Goal: Task Accomplishment & Management: Manage account settings

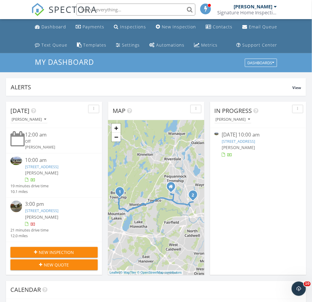
click at [234, 144] on span "[PERSON_NAME]" at bounding box center [238, 147] width 33 height 6
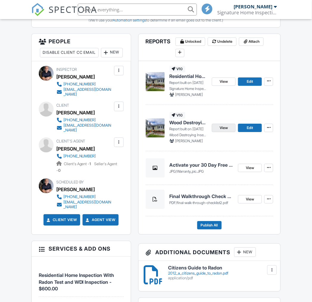
scroll to position [232, 0]
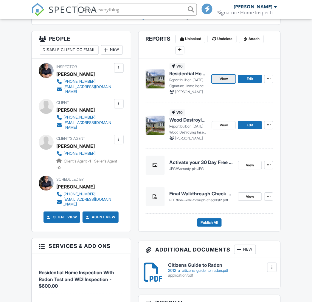
click at [228, 79] on span "View" at bounding box center [224, 79] width 8 height 6
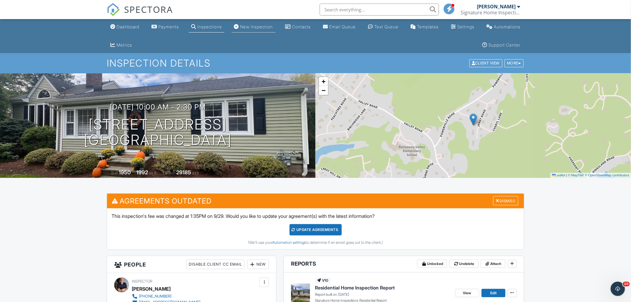
click at [254, 28] on div "New Inspection" at bounding box center [256, 26] width 33 height 5
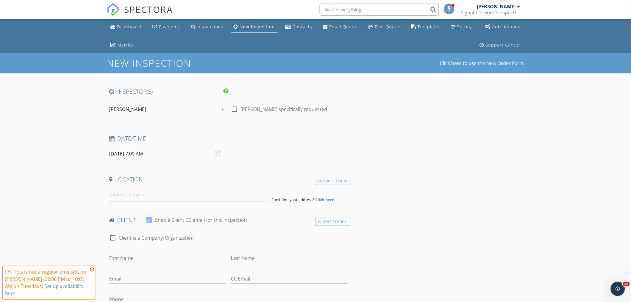
click at [148, 157] on input "09/30/2025 7:00 AM" at bounding box center [167, 153] width 117 height 15
select select "9"
type input "10/04/2025 7:00 AM"
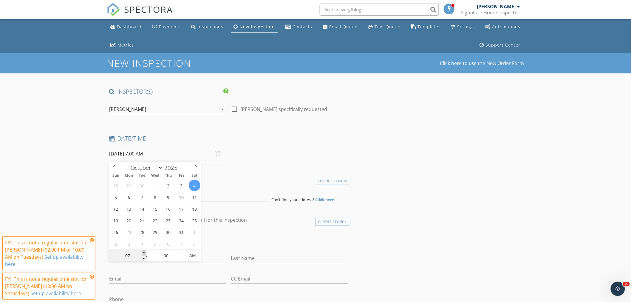
type input "08"
type input "10/04/2025 8:00 AM"
click at [144, 252] on span at bounding box center [144, 253] width 4 height 6
type input "09"
type input "10/04/2025 9:00 AM"
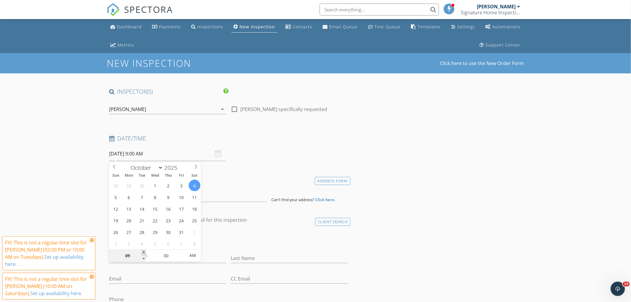
click at [144, 252] on span at bounding box center [144, 253] width 4 height 6
click at [169, 254] on input "00" at bounding box center [166, 256] width 37 height 12
click at [169, 256] on input "00" at bounding box center [166, 256] width 37 height 12
type input "0"
type input "30"
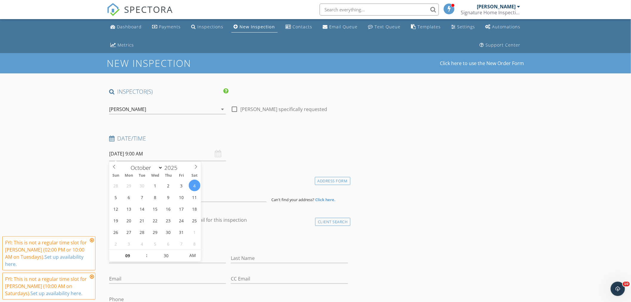
type input "10/04/2025 9:30 AM"
click at [129, 200] on input at bounding box center [187, 194] width 157 height 15
type input "129 Phelps Ave, Englewood, NJ, USA"
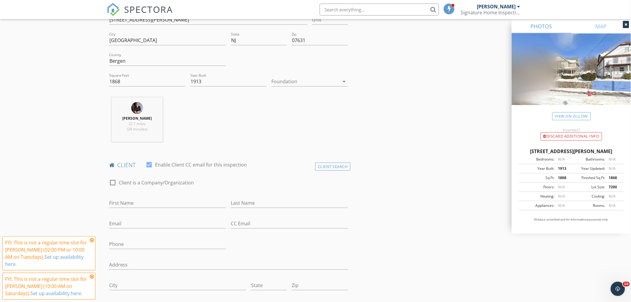
scroll to position [199, 0]
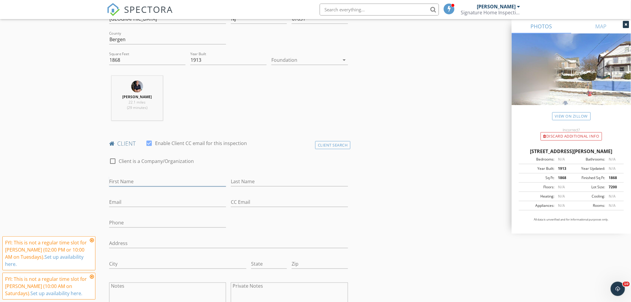
click at [149, 181] on input "First Name" at bounding box center [167, 182] width 117 height 10
type input "Kyetae"
type input "Kim"
type input "gabriel.kim@yahoo.com"
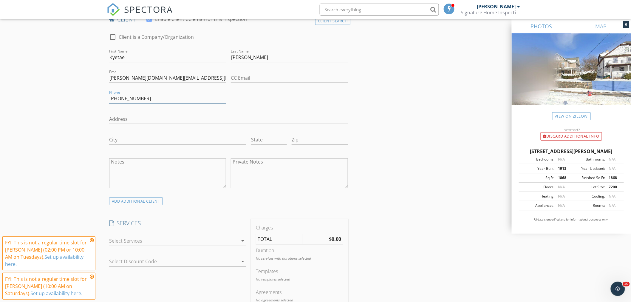
scroll to position [331, 0]
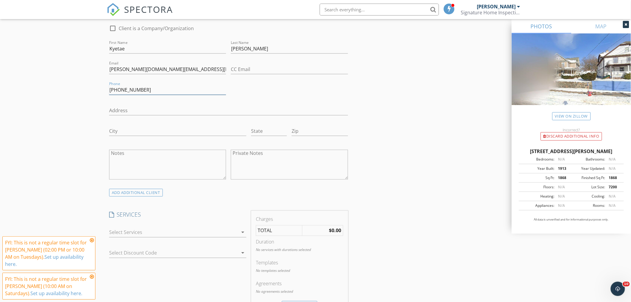
type input "718-506-8276"
click at [144, 235] on div at bounding box center [173, 233] width 129 height 10
drag, startPoint x: 144, startPoint y: 235, endPoint x: 151, endPoint y: 235, distance: 6.9
click at [0, 0] on div "Residential Home Inspection With Radon Test and WDI Inspection" at bounding box center [0, 0] width 0 height 0
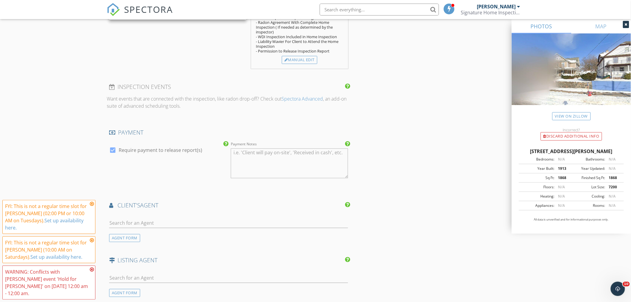
scroll to position [630, 0]
click at [147, 220] on input "text" at bounding box center [228, 222] width 239 height 10
type input "nice"
click at [123, 234] on div "Chris Hwang Realty7" at bounding box center [137, 235] width 51 height 12
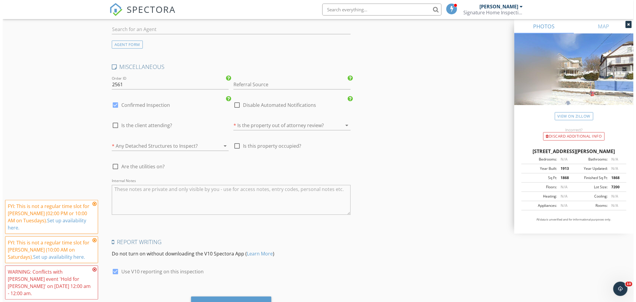
scroll to position [1084, 0]
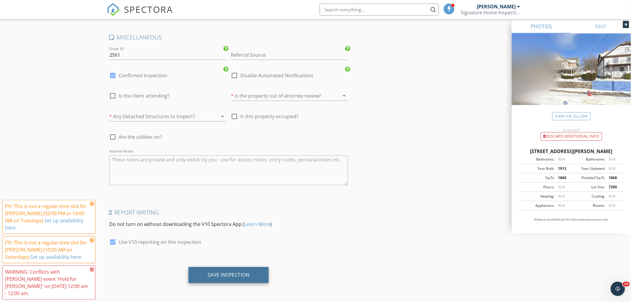
click at [228, 275] on div "Save Inspection" at bounding box center [229, 275] width 42 height 6
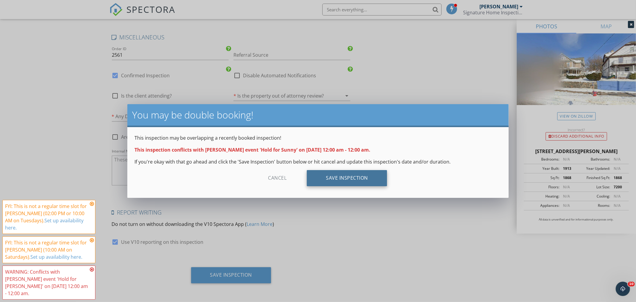
click at [353, 180] on div "Save Inspection" at bounding box center [347, 178] width 80 height 16
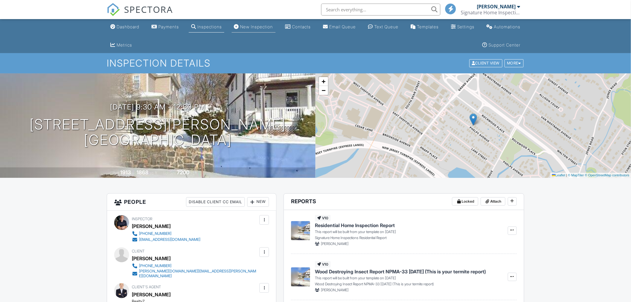
click at [241, 28] on div "New Inspection" at bounding box center [256, 26] width 33 height 5
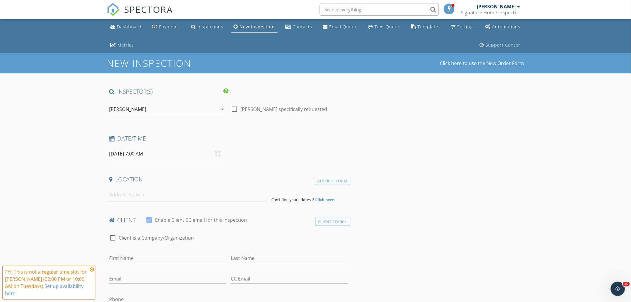
click at [150, 156] on input "[DATE] 7:00 AM" at bounding box center [167, 153] width 117 height 15
select select "9"
type input "10/03/2025 7:00 AM"
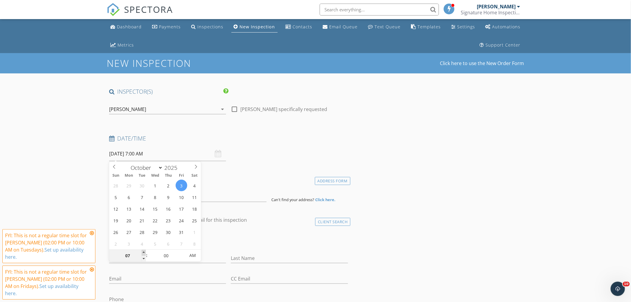
type input "08"
type input "10/03/2025 8:00 AM"
click at [144, 254] on span at bounding box center [144, 253] width 4 height 6
type input "09"
type input "10/03/2025 9:00 AM"
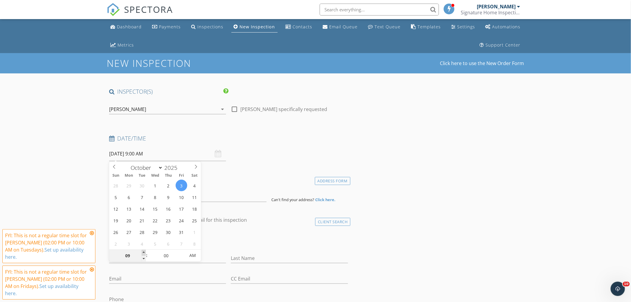
click at [144, 254] on span at bounding box center [144, 253] width 4 height 6
type input "10"
type input "10/03/2025 10:00 AM"
click at [144, 254] on span at bounding box center [144, 253] width 4 height 6
type input "11"
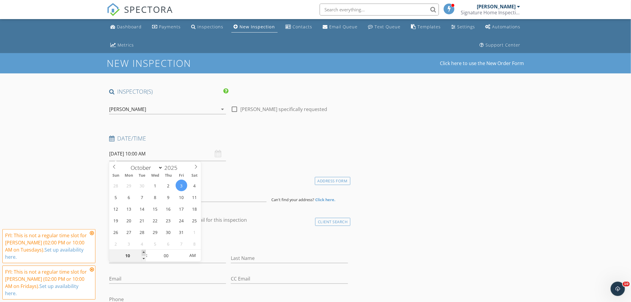
type input "10/03/2025 11:00 AM"
click at [144, 254] on span at bounding box center [144, 253] width 4 height 6
type input "12"
type input "10/03/2025 12:00 PM"
click at [144, 254] on span at bounding box center [144, 253] width 4 height 6
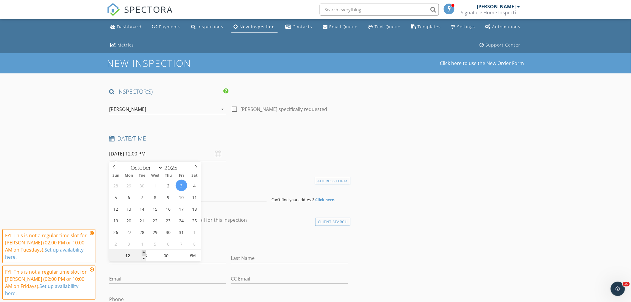
type input "01"
type input "[DATE] 1:00 PM"
click at [144, 253] on span at bounding box center [144, 253] width 4 height 6
click at [239, 190] on input at bounding box center [187, 194] width 157 height 15
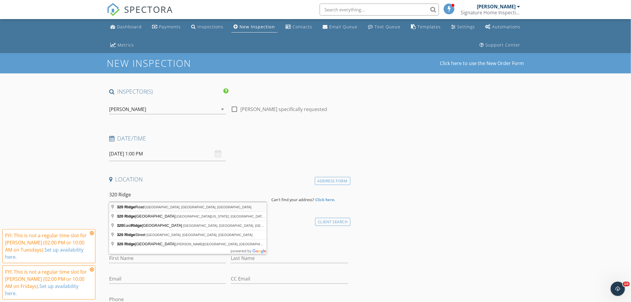
type input "320 Ridge Road, Rutherford, NJ, USA"
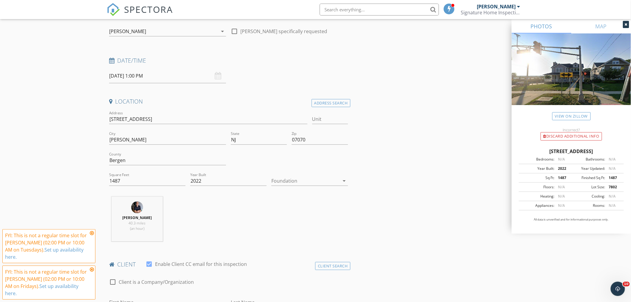
scroll to position [132, 0]
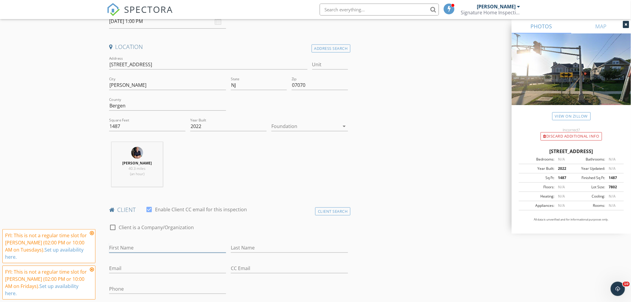
click at [144, 245] on input "First Name" at bounding box center [167, 248] width 117 height 10
type input "[PERSON_NAME]"
type input "[PERSON_NAME][EMAIL_ADDRESS][PERSON_NAME][DOMAIN_NAME]"
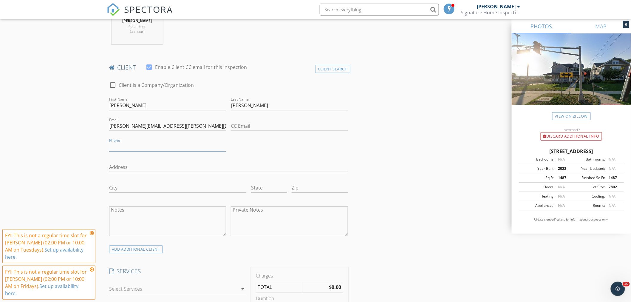
scroll to position [298, 0]
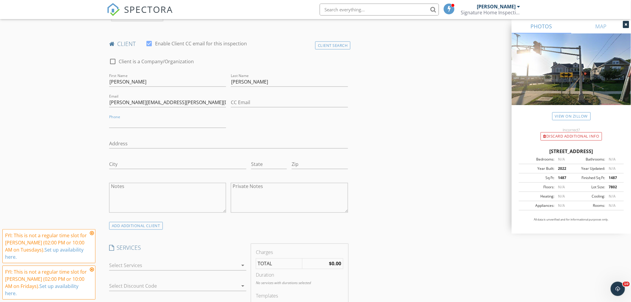
click at [159, 266] on div at bounding box center [173, 266] width 129 height 10
click at [0, 0] on div "Residential Home Inspection With Radon Test and WDI Inspection" at bounding box center [0, 0] width 0 height 0
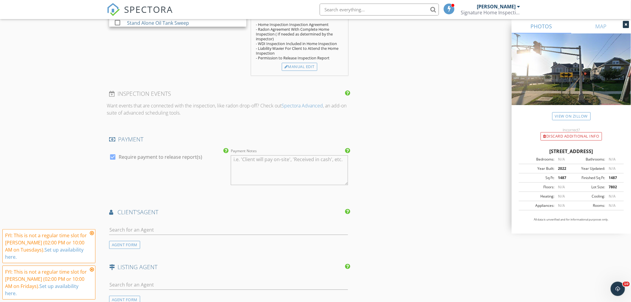
scroll to position [630, 0]
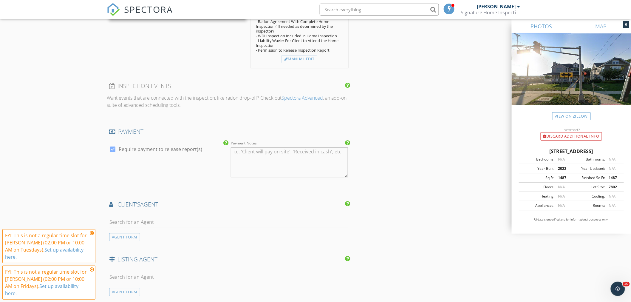
click at [168, 217] on div at bounding box center [228, 223] width 239 height 19
click at [168, 217] on input "text" at bounding box center [228, 222] width 239 height 10
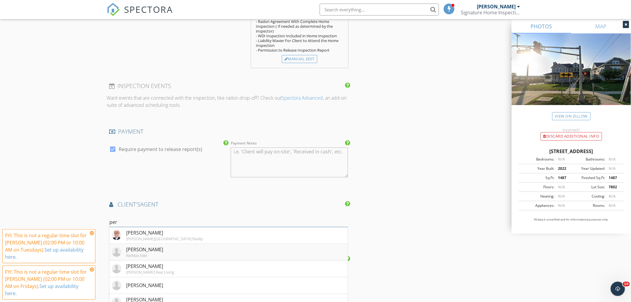
type input "per"
click at [146, 254] on div "Re/Max Elite" at bounding box center [144, 255] width 37 height 5
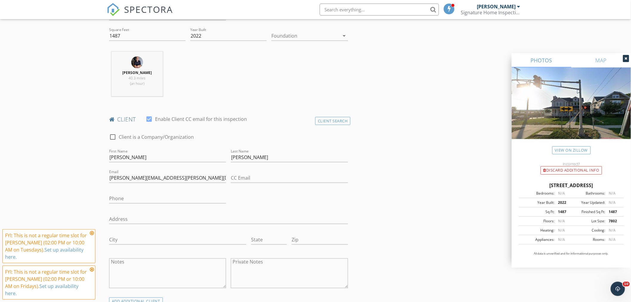
scroll to position [0, 0]
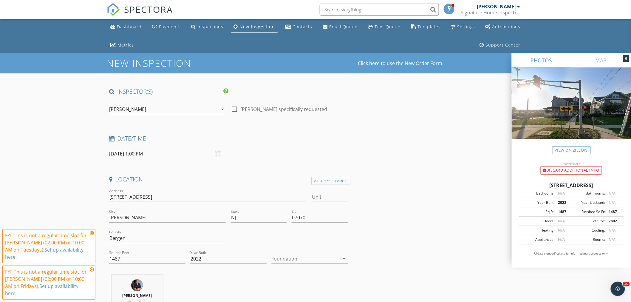
drag, startPoint x: 401, startPoint y: 124, endPoint x: 401, endPoint y: 56, distance: 68.3
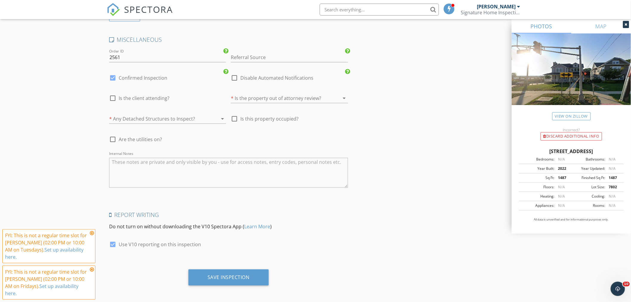
scroll to position [1084, 0]
click at [243, 275] on div "Save Inspection" at bounding box center [229, 275] width 42 height 6
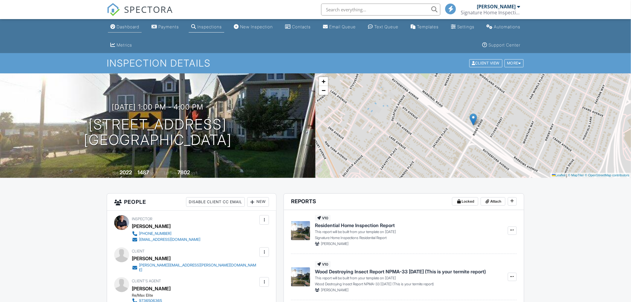
click at [124, 25] on div "Dashboard" at bounding box center [128, 26] width 23 height 5
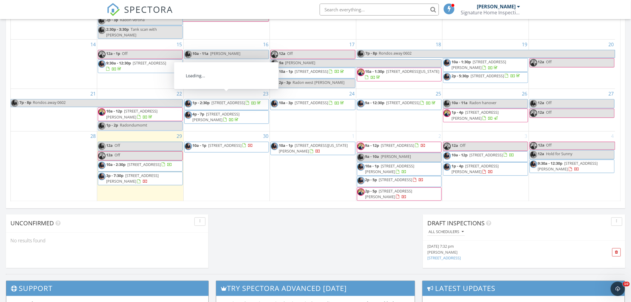
scroll to position [61, 0]
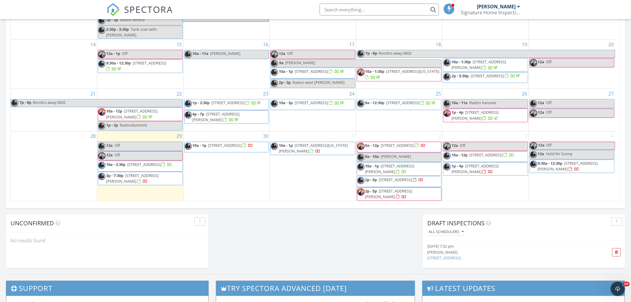
click at [558, 151] on span "Hold for Sunny" at bounding box center [559, 153] width 26 height 5
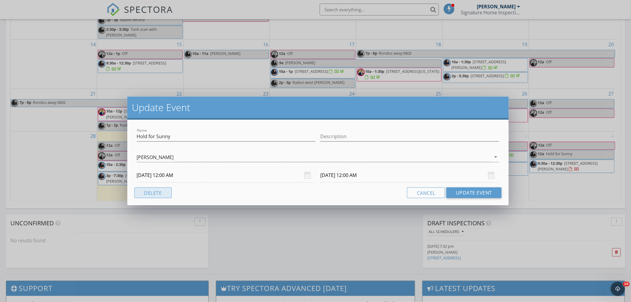
click at [145, 195] on button "Delete" at bounding box center [153, 192] width 37 height 11
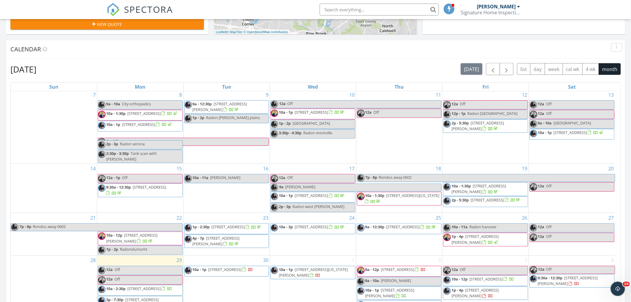
scroll to position [227, 0]
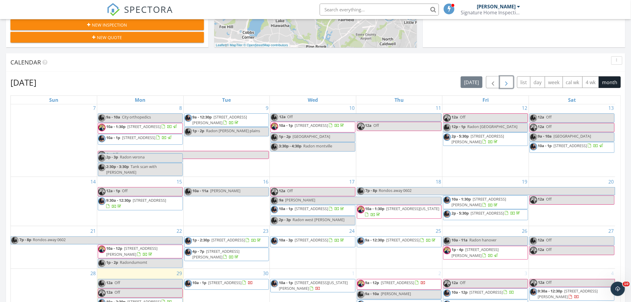
click at [503, 84] on span "button" at bounding box center [506, 82] width 7 height 7
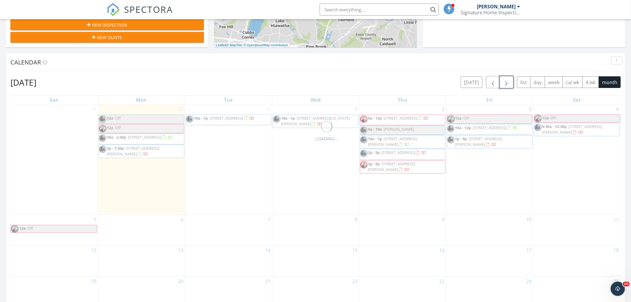
scroll to position [0, 0]
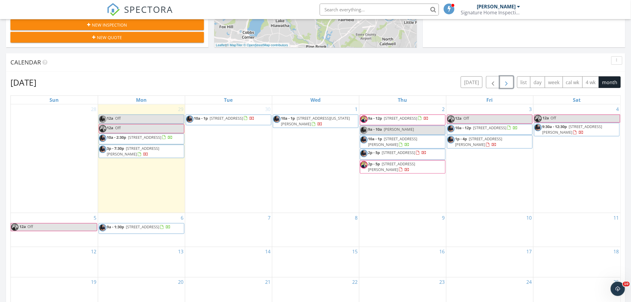
click at [482, 146] on span "1p - 4p 320 Ridge Rd, Rutherford 07070" at bounding box center [489, 142] width 85 height 12
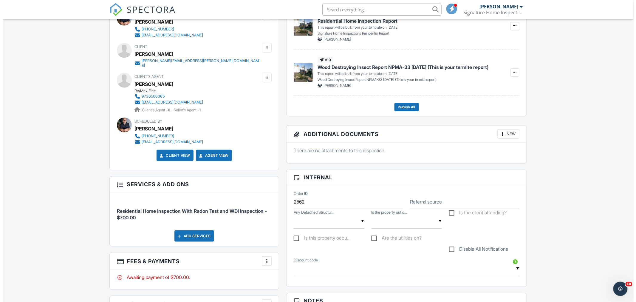
scroll to position [99, 0]
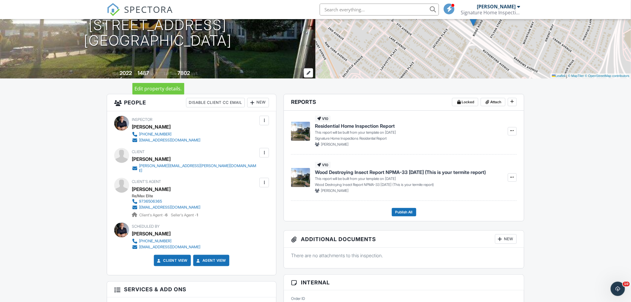
click at [146, 74] on div "1487" at bounding box center [144, 73] width 12 height 6
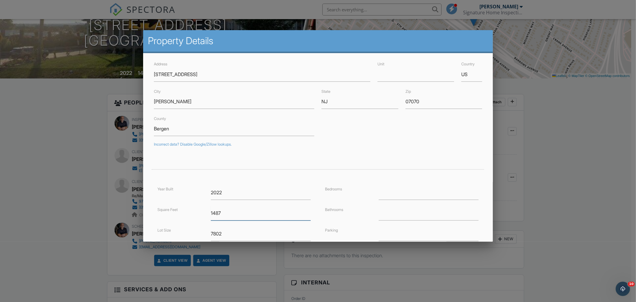
drag, startPoint x: 229, startPoint y: 212, endPoint x: 72, endPoint y: 183, distance: 159.3
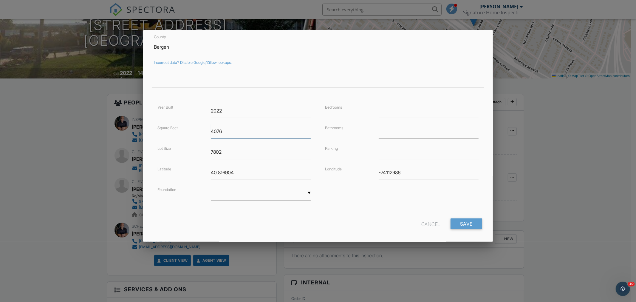
scroll to position [87, 0]
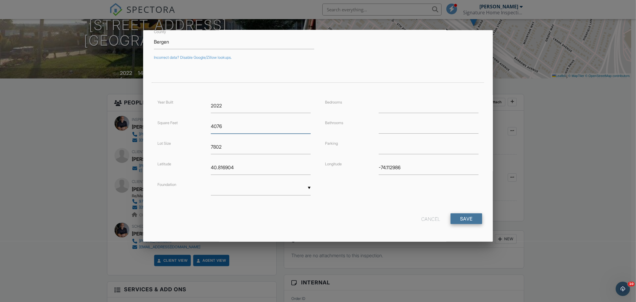
type input "4076"
drag, startPoint x: 472, startPoint y: 217, endPoint x: 476, endPoint y: 220, distance: 5.5
click at [472, 217] on input "Save" at bounding box center [467, 218] width 32 height 11
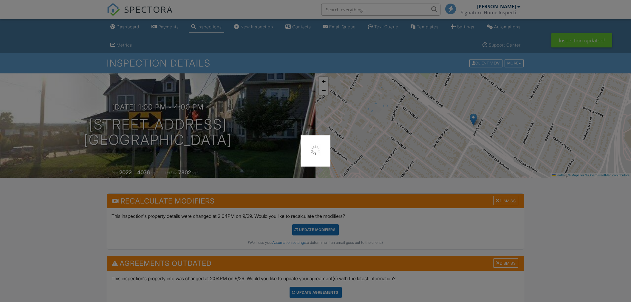
scroll to position [18, 0]
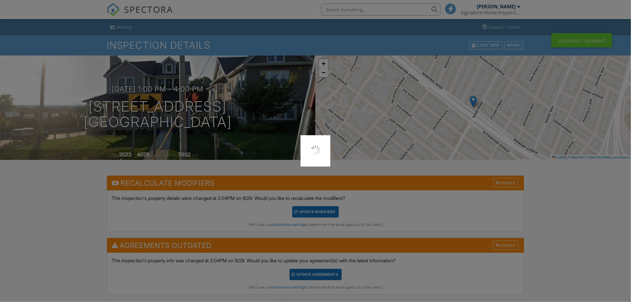
click at [332, 127] on div at bounding box center [315, 151] width 631 height 302
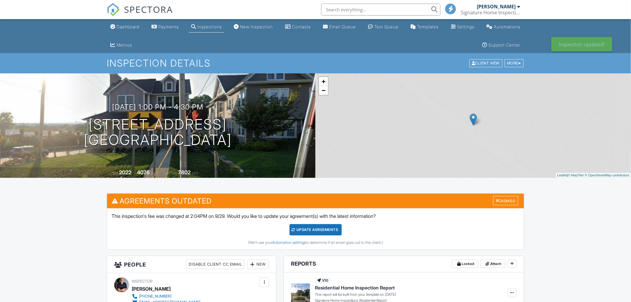
click at [313, 226] on div "Update Agreements" at bounding box center [316, 229] width 52 height 11
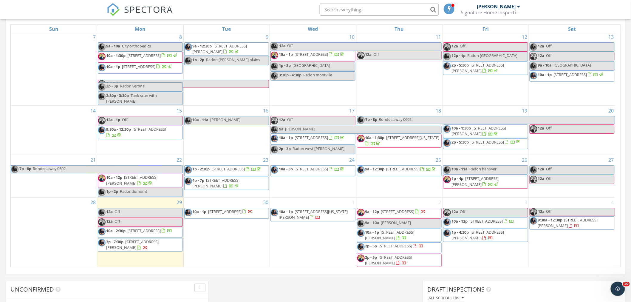
scroll to position [61, 0]
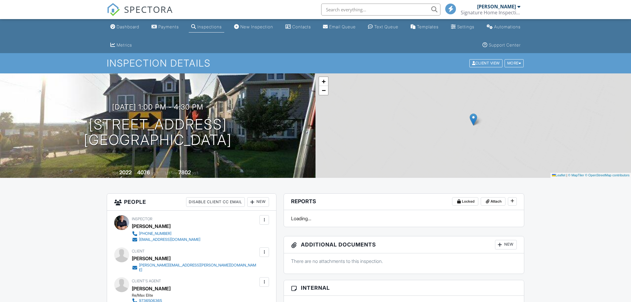
scroll to position [458, 0]
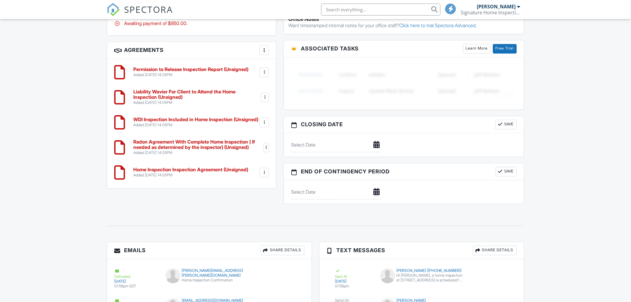
click at [263, 97] on div at bounding box center [265, 98] width 8 height 10
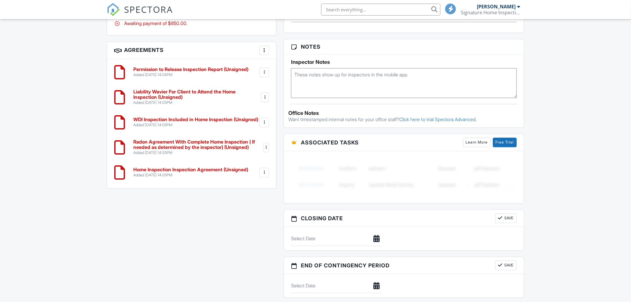
click at [266, 47] on div at bounding box center [264, 50] width 6 height 6
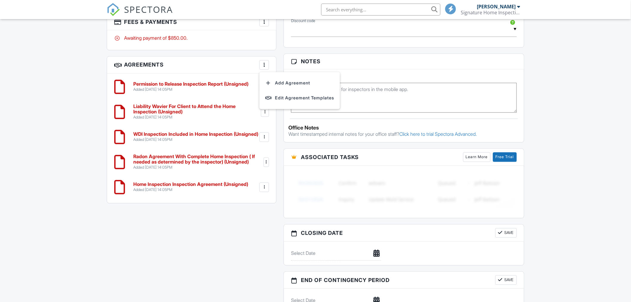
scroll to position [359, 0]
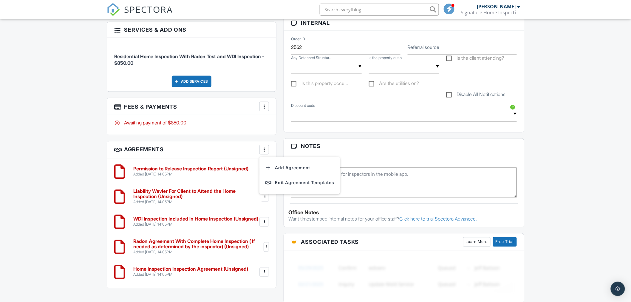
click at [265, 103] on div at bounding box center [264, 106] width 6 height 6
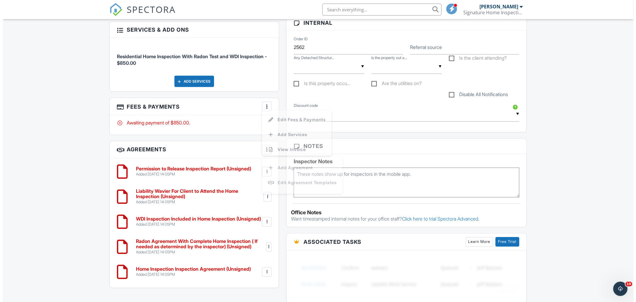
scroll to position [0, 0]
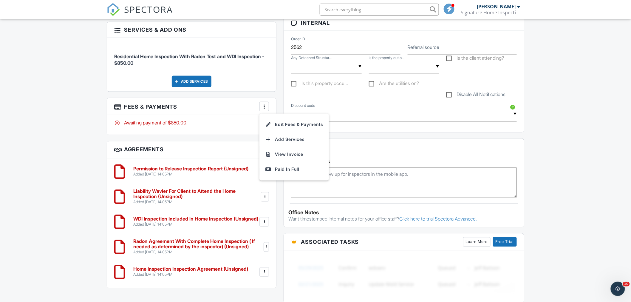
click at [284, 121] on li "Edit Fees & Payments" at bounding box center [294, 124] width 62 height 15
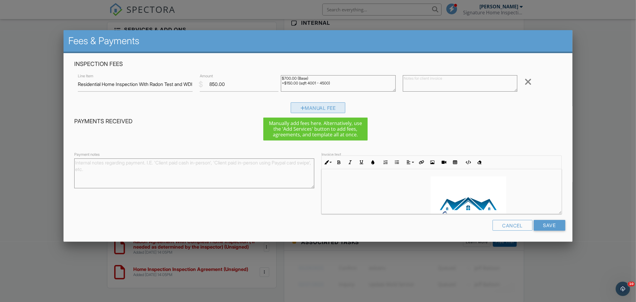
click at [299, 104] on div "Manual Fee" at bounding box center [318, 107] width 55 height 11
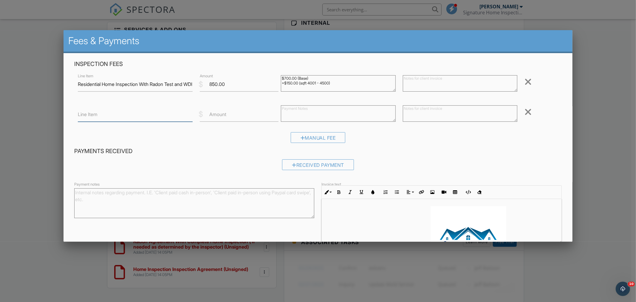
click at [105, 118] on input "Line Item" at bounding box center [135, 114] width 115 height 15
type input "Orginal price quote based on prior home Ft2"
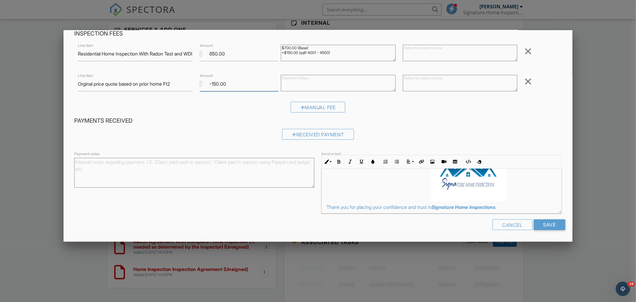
scroll to position [64, 0]
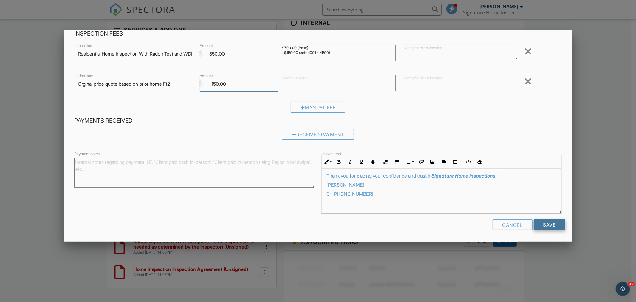
type input "-150.00"
click at [541, 222] on input "Save" at bounding box center [550, 224] width 32 height 11
